Goal: Find contact information: Find contact information

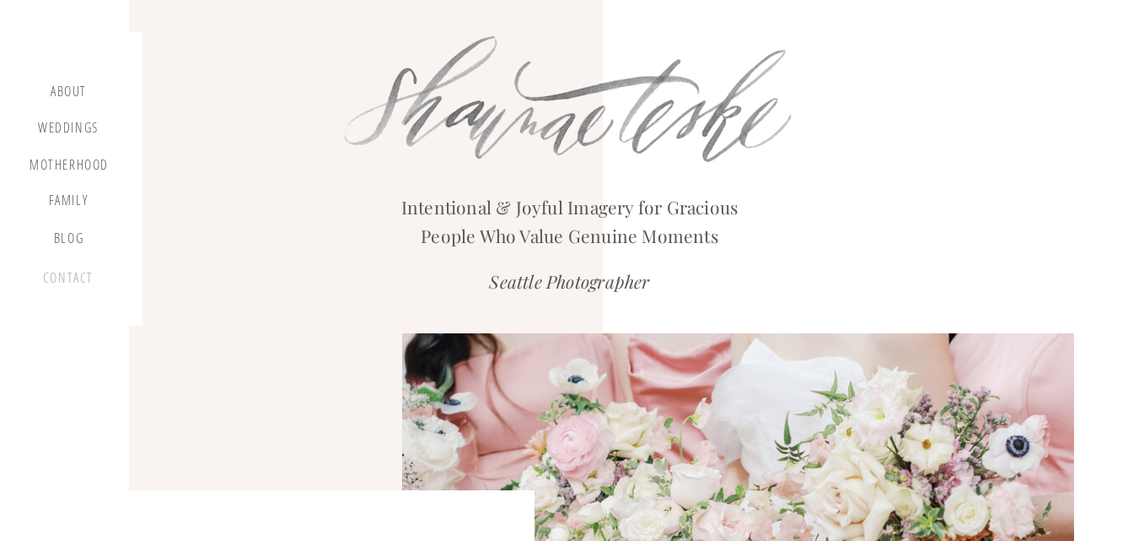
click at [78, 275] on div "contact" at bounding box center [68, 281] width 57 height 23
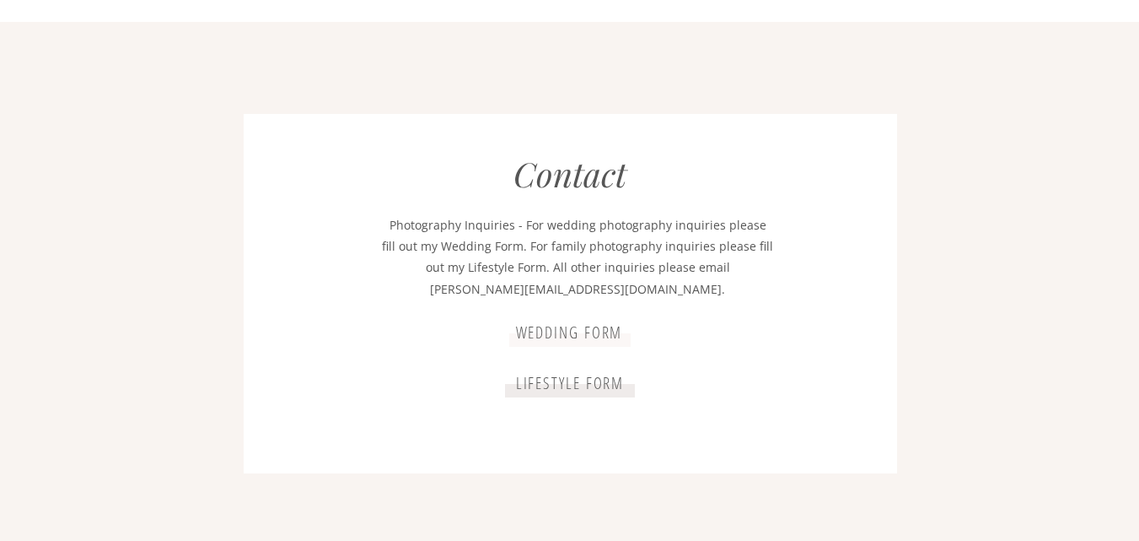
scroll to position [3050, 0]
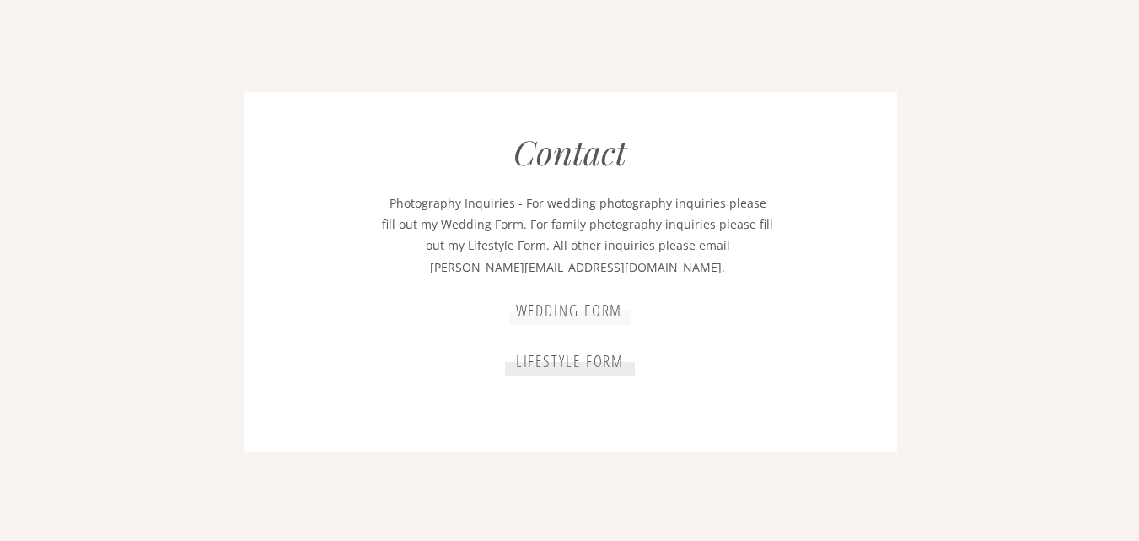
click at [568, 270] on p "Photography Inquiries - For wedding photography inquiries please fill out my We…" at bounding box center [578, 236] width 392 height 88
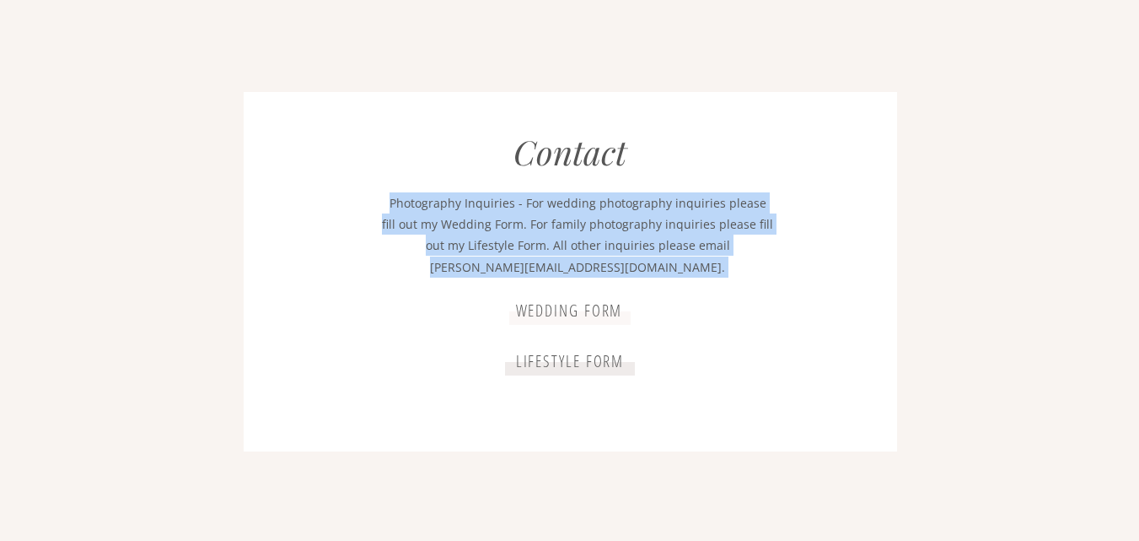
click at [568, 270] on p "Photography Inquiries - For wedding photography inquiries please fill out my We…" at bounding box center [578, 236] width 392 height 88
drag, startPoint x: 568, startPoint y: 270, endPoint x: 501, endPoint y: 278, distance: 68.0
click at [501, 278] on p "Photography Inquiries - For wedding photography inquiries please fill out my We…" at bounding box center [578, 236] width 392 height 88
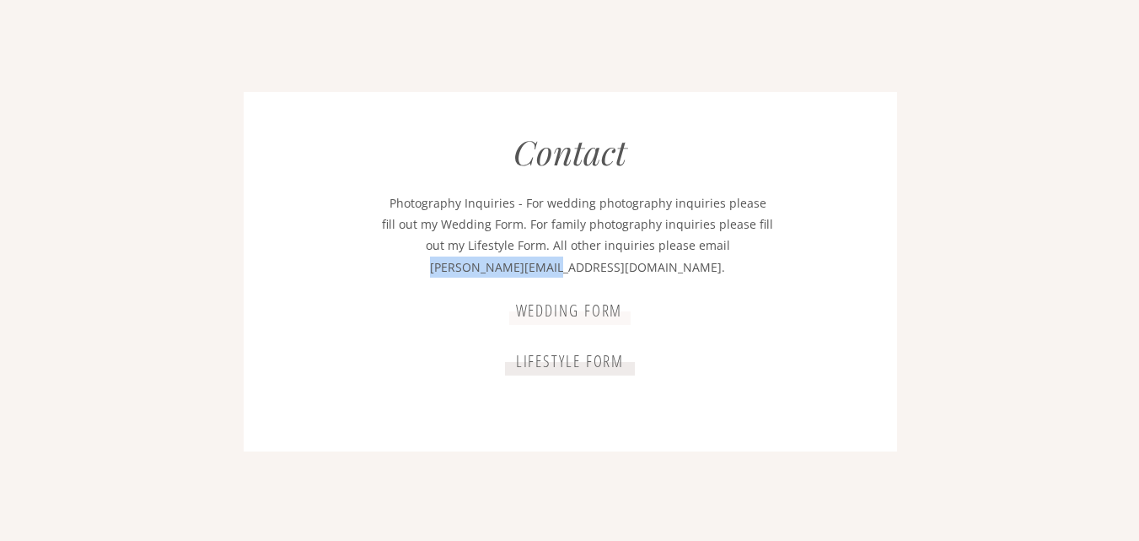
drag, startPoint x: 509, startPoint y: 271, endPoint x: 637, endPoint y: 266, distance: 127.4
click at [637, 266] on p "Photography Inquiries - For wedding photography inquiries please fill out my We…" at bounding box center [578, 236] width 392 height 88
copy p "[PERSON_NAME][EMAIL_ADDRESS][DOMAIN_NAME]"
